Goal: Complete application form: Complete application form

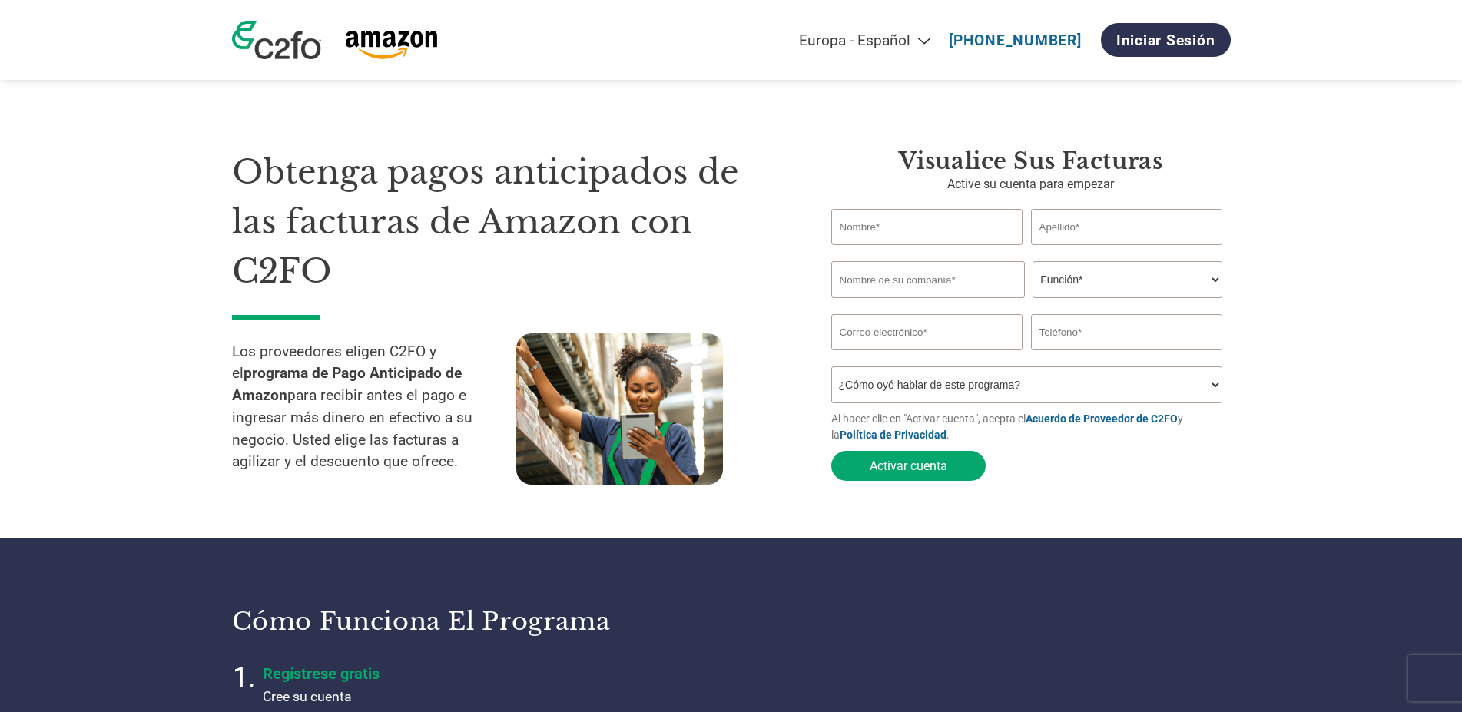
select select "es-ES"
click at [1033, 261] on select "Función* Director financiero Interventor Gestor de créditos Director de finanza…" at bounding box center [1128, 279] width 190 height 37
click at [1074, 285] on select "Función* Director financiero Interventor Gestor de créditos Director de finanza…" at bounding box center [1128, 279] width 190 height 37
click at [831, 367] on select "¿Cómo oyó hablar de este programa? Recibió una carta Correo electrónico Redes s…" at bounding box center [1027, 385] width 392 height 37
select select "Email"
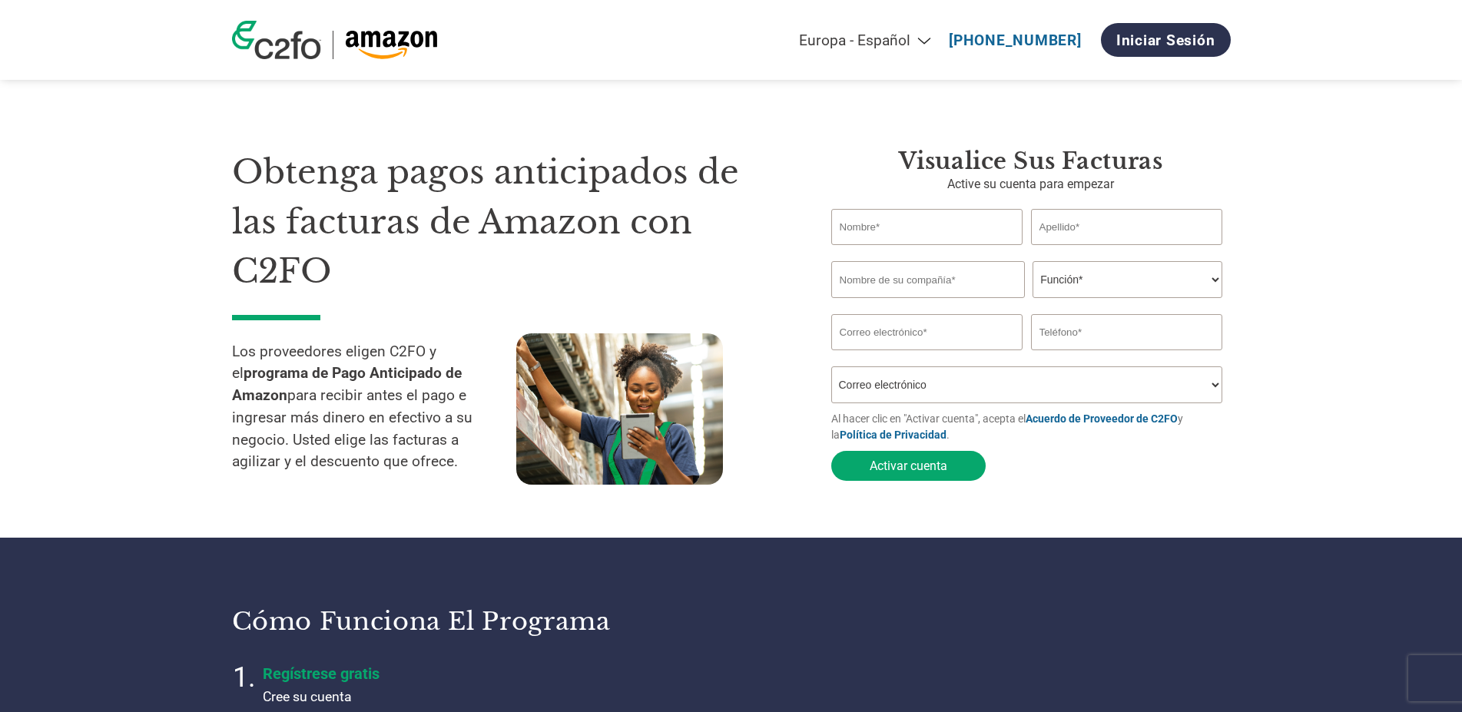
click option "Correo electrónico" at bounding box center [0, 0] width 0 height 0
click at [1173, 32] on link "Iniciar sesión" at bounding box center [1166, 40] width 130 height 34
select select "es-ES"
click at [923, 221] on input "text" at bounding box center [927, 227] width 192 height 36
type input "[PERSON_NAME]"
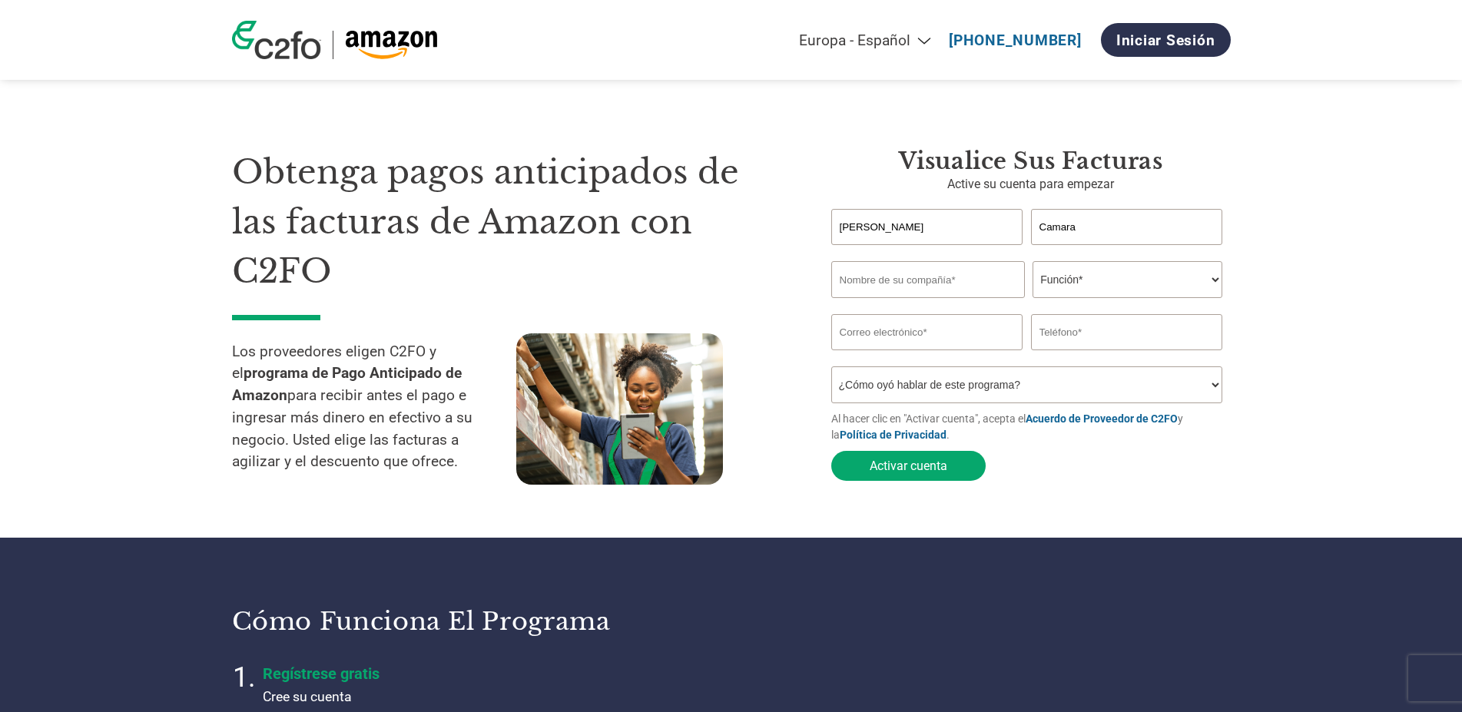
type input "Camara"
type input "RIOCUACAM SL"
click at [1033, 261] on select "Función* Director financiero Interventor Gestor de créditos Director de finanza…" at bounding box center [1128, 279] width 190 height 37
select select "OWNER_FOUNDER"
click option "Propietario/fundador" at bounding box center [0, 0] width 0 height 0
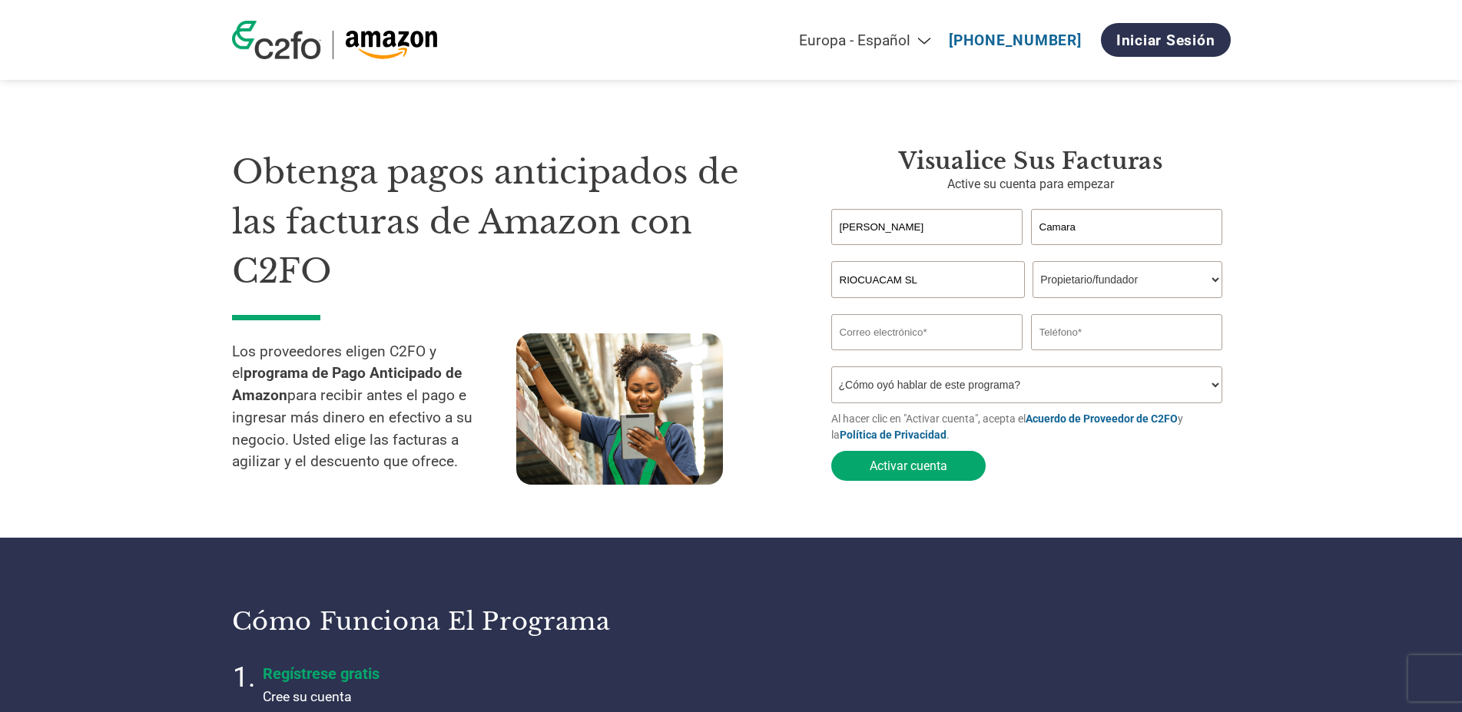
click at [931, 332] on input "email" at bounding box center [927, 332] width 192 height 36
type input "[EMAIL_ADDRESS][DOMAIN_NAME]"
click at [1132, 323] on input "text" at bounding box center [1127, 332] width 192 height 36
type input "5"
type input "622165070"
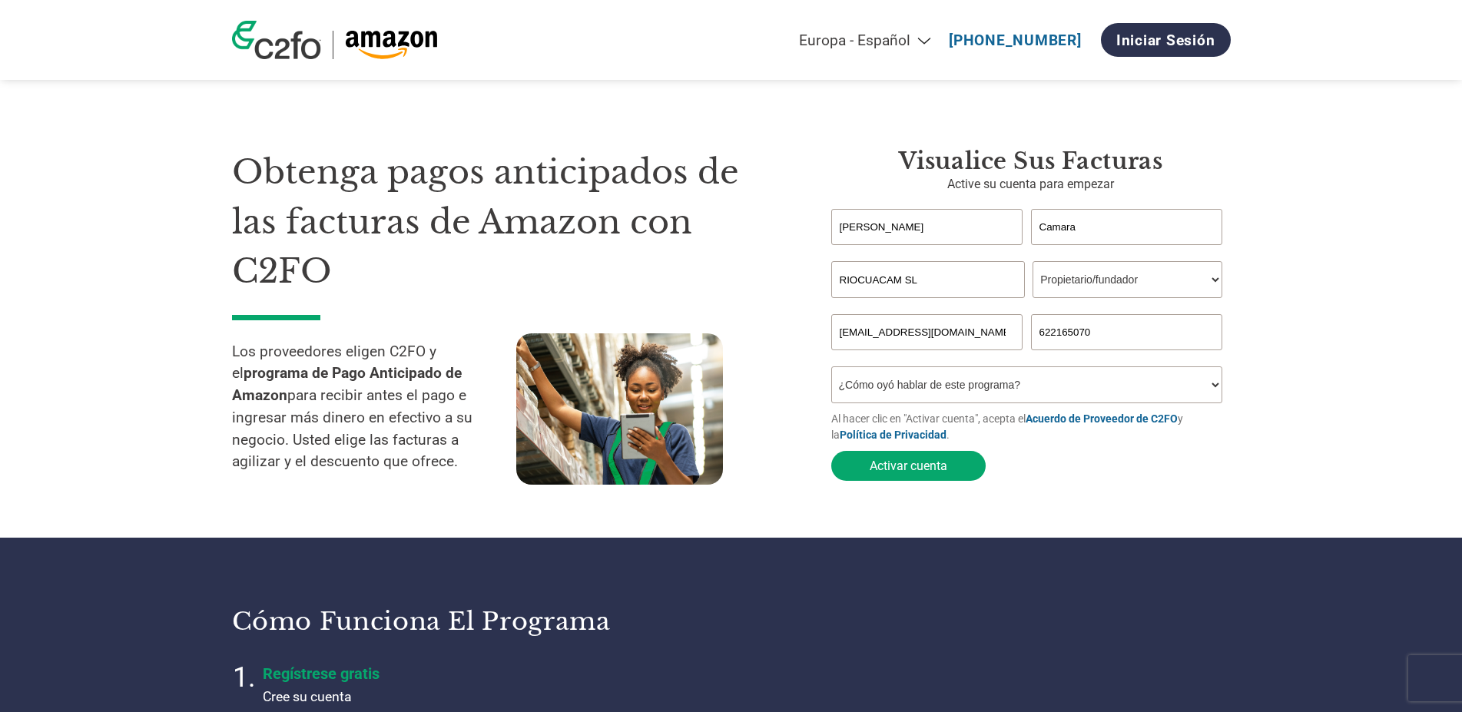
click at [831, 367] on select "¿Cómo oyó hablar de este programa? Recibió una carta Correo electrónico Redes s…" at bounding box center [1027, 385] width 392 height 37
select select "Email"
click option "Correo electrónico" at bounding box center [0, 0] width 0 height 0
click at [952, 467] on button "Activar cuenta" at bounding box center [908, 466] width 154 height 30
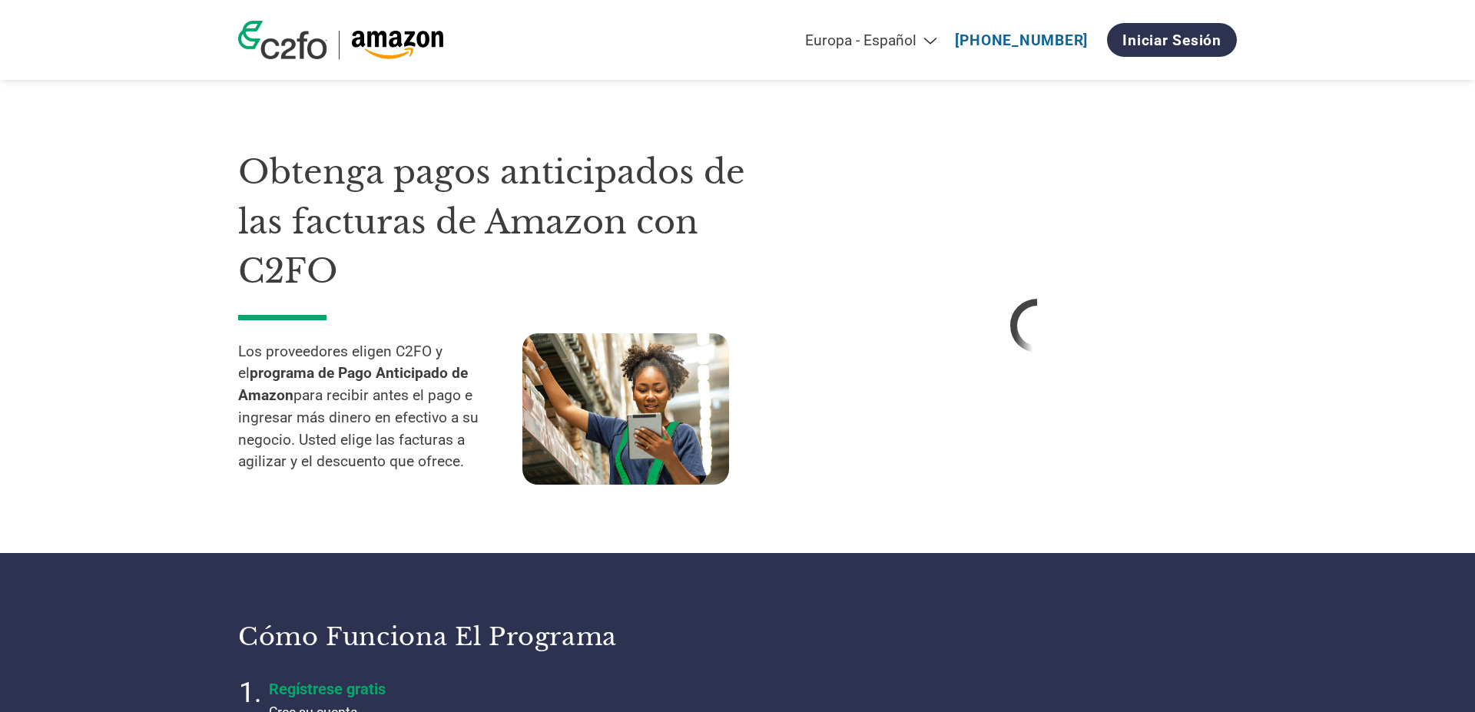
select select "es-ES"
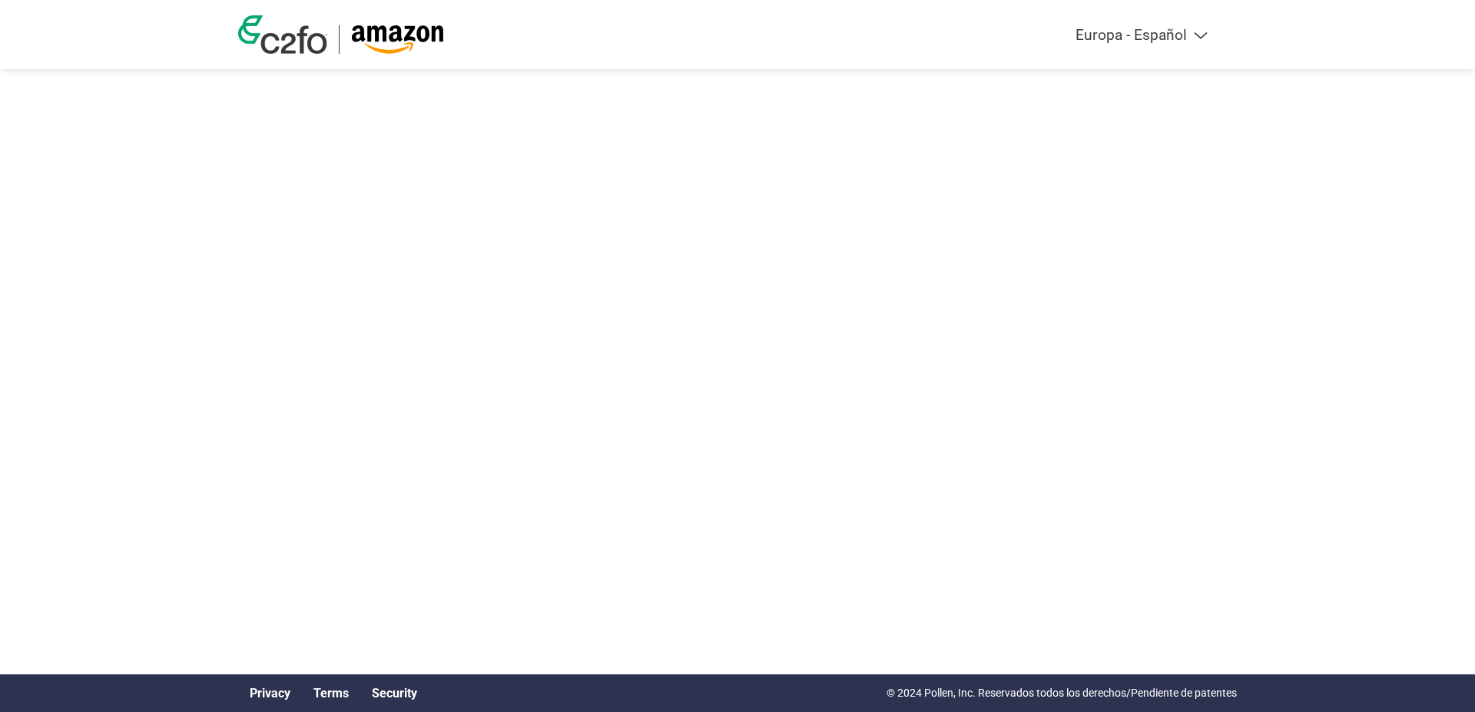
select select "es-ES"
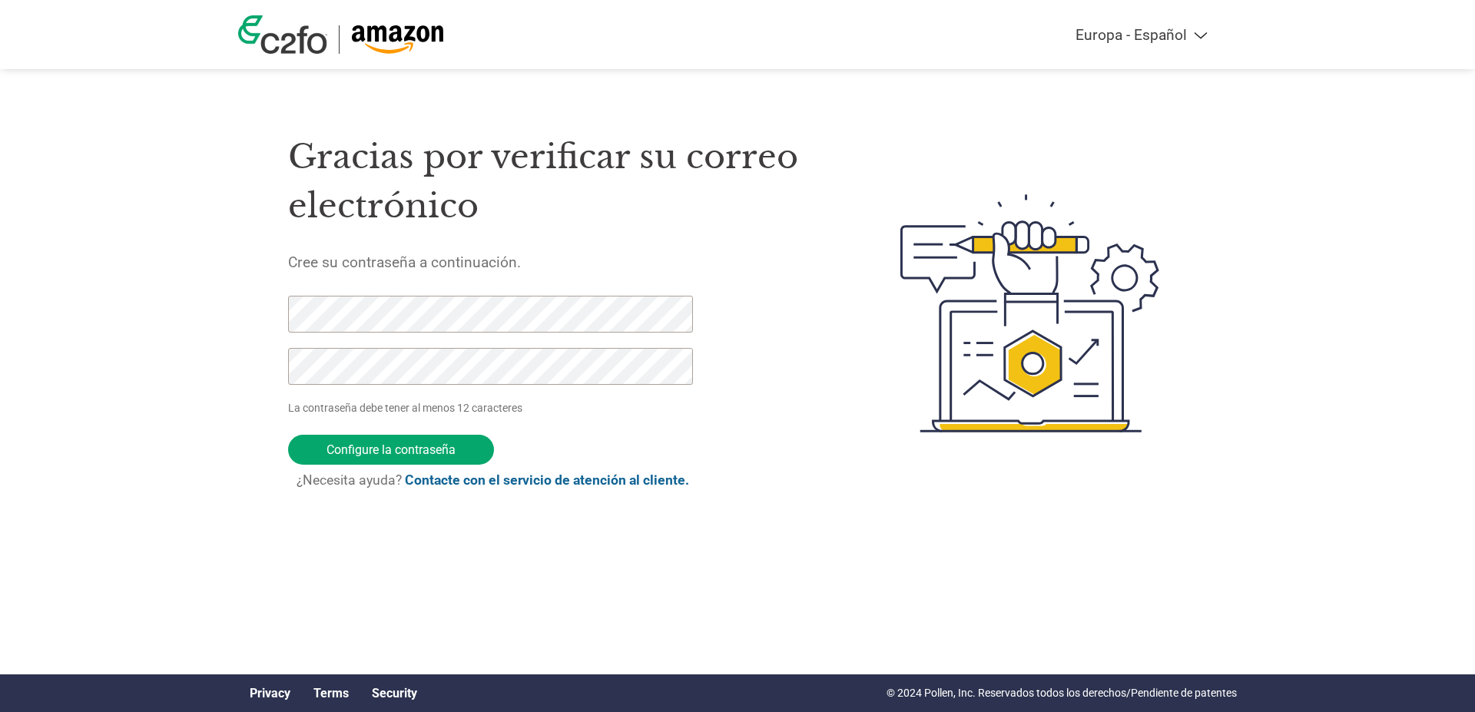
click input "Configure la contraseña" at bounding box center [391, 450] width 206 height 30
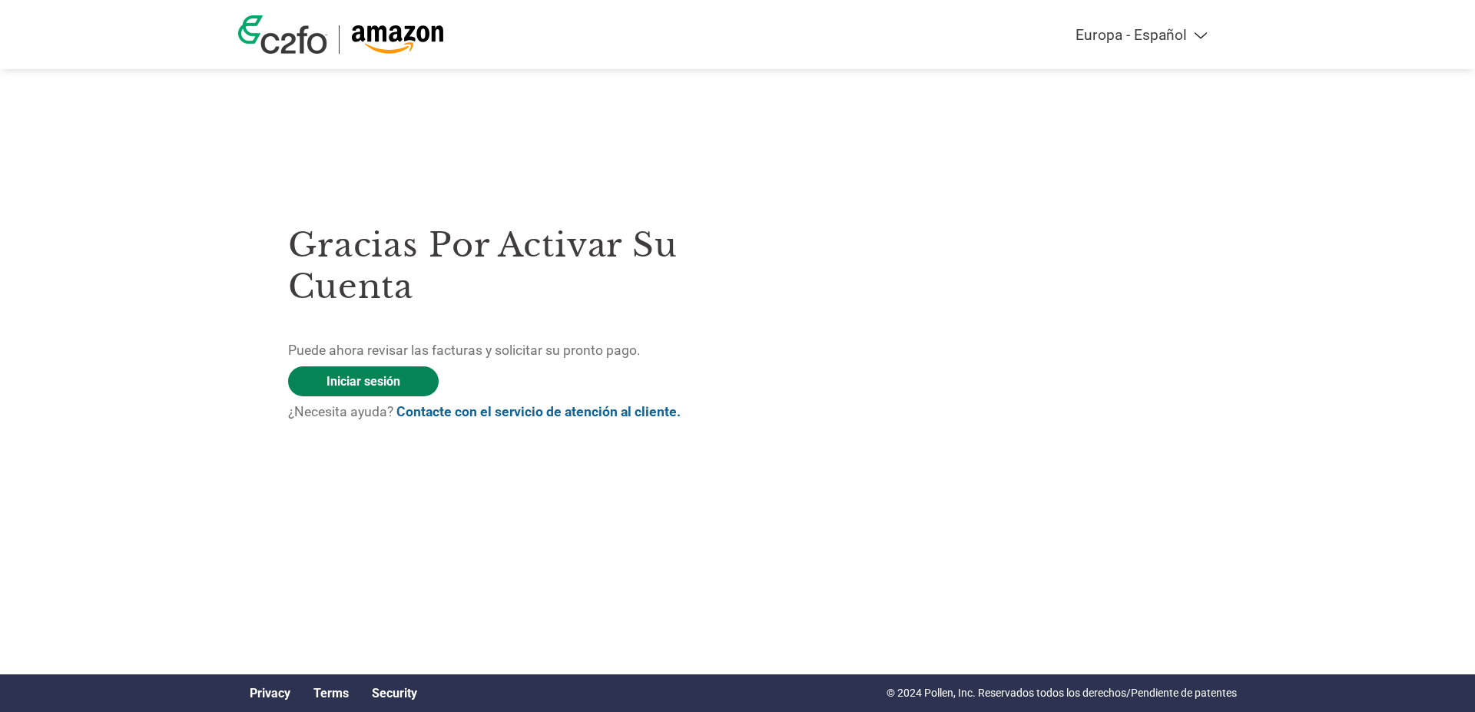
click at [377, 384] on link "Iniciar sesión" at bounding box center [363, 382] width 151 height 30
